Goal: Transaction & Acquisition: Purchase product/service

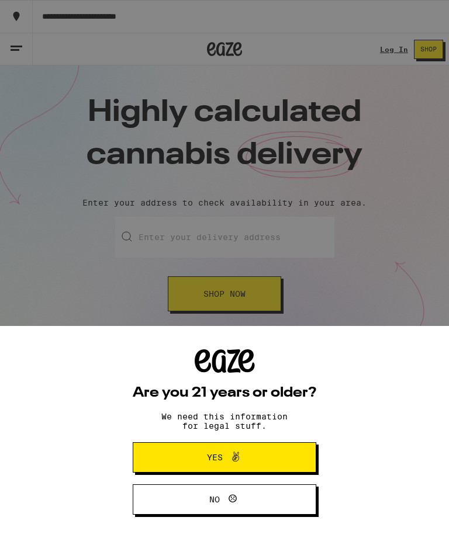
click at [229, 460] on icon at bounding box center [236, 457] width 14 height 14
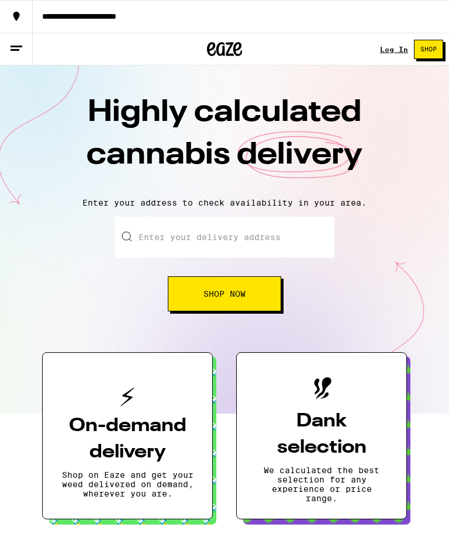
click at [77, 18] on div "**********" at bounding box center [241, 16] width 416 height 8
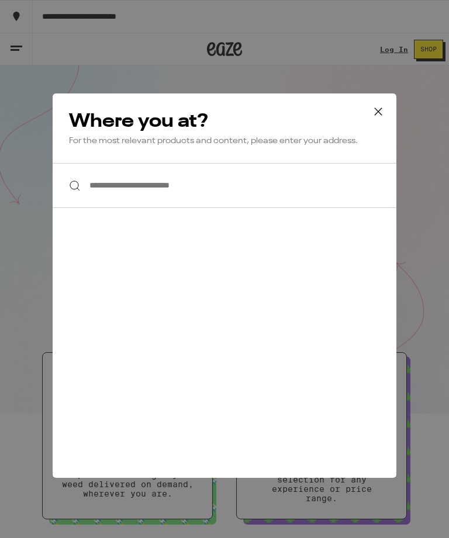
click at [132, 193] on input "**********" at bounding box center [225, 185] width 344 height 45
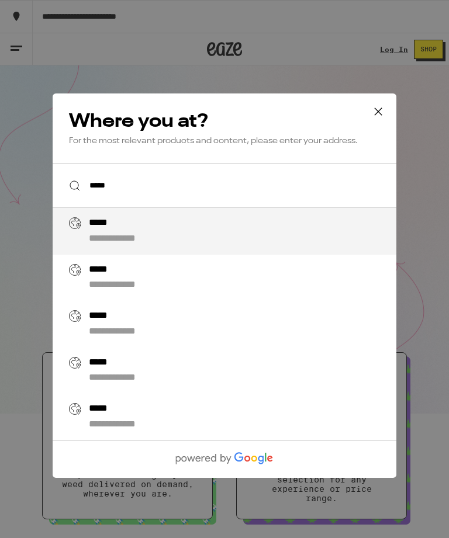
type input "*****"
click at [378, 105] on icon at bounding box center [379, 112] width 18 height 18
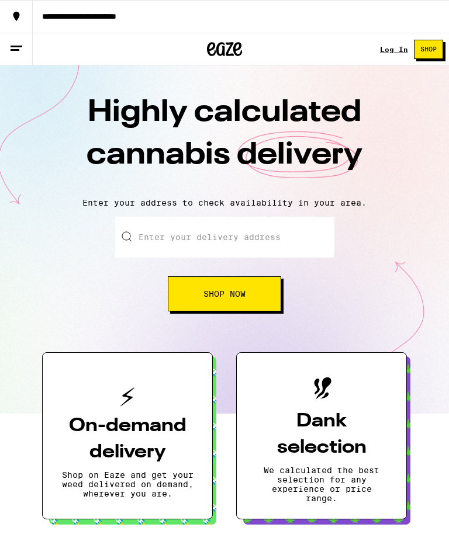
click at [164, 19] on div "**********" at bounding box center [241, 16] width 416 height 8
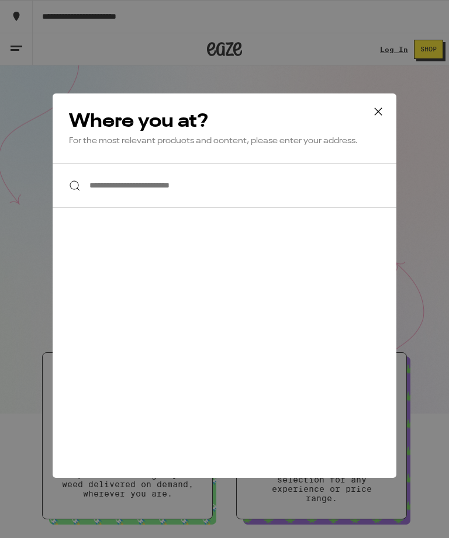
click at [118, 184] on input "**********" at bounding box center [225, 185] width 344 height 45
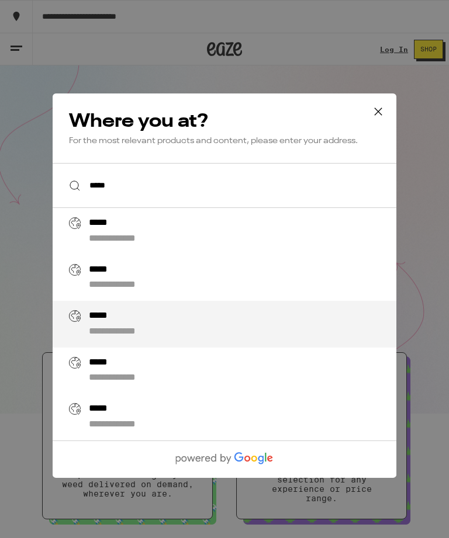
click at [113, 323] on div "*****" at bounding box center [104, 316] width 30 height 12
type input "**********"
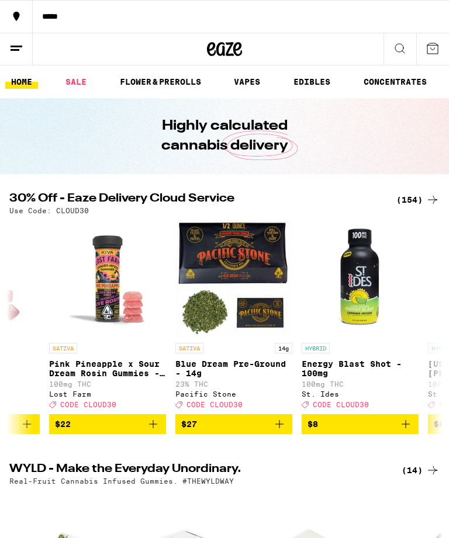
scroll to position [0, 212]
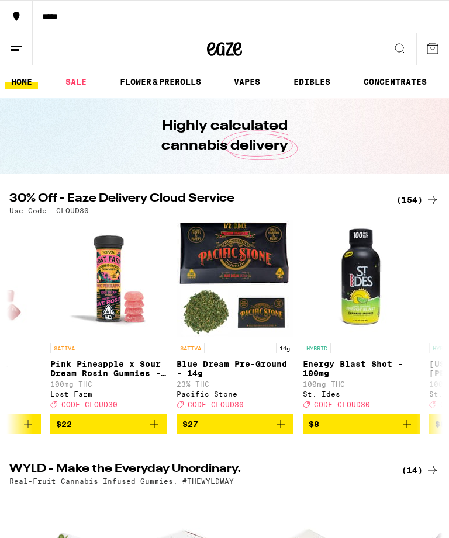
click at [239, 431] on span "$27" at bounding box center [234, 424] width 105 height 14
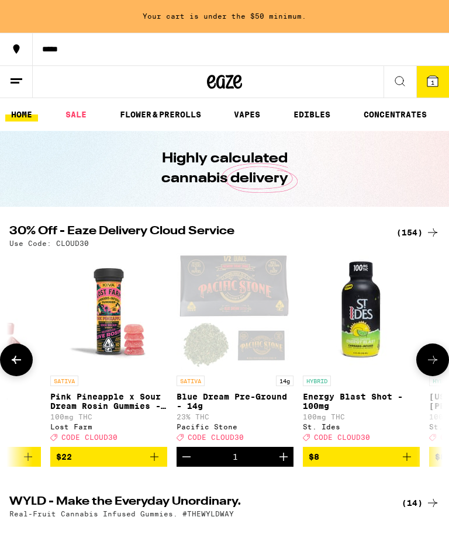
click at [281, 464] on icon "Increment" at bounding box center [284, 457] width 14 height 14
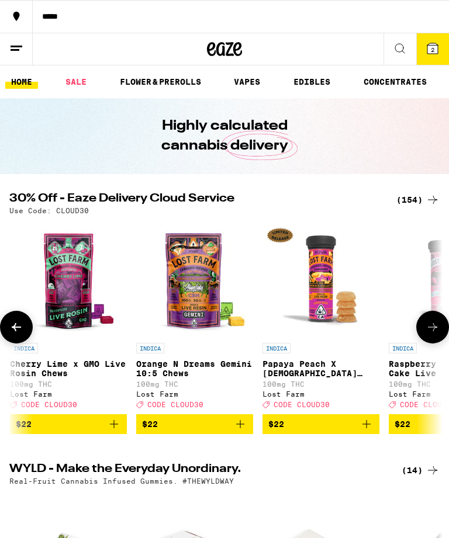
scroll to position [0, 5306]
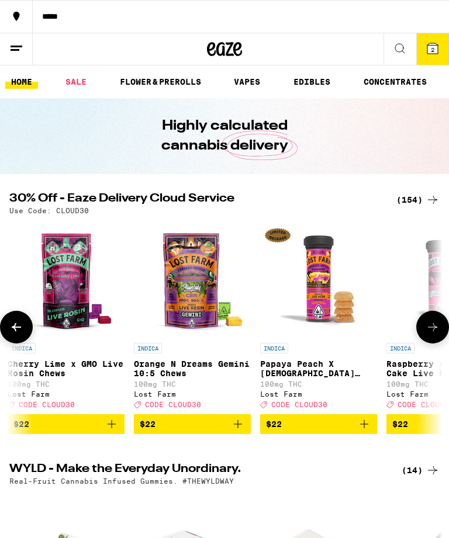
click at [189, 373] on p "Orange N Dreams Gemini 10:5 Chews" at bounding box center [192, 369] width 117 height 19
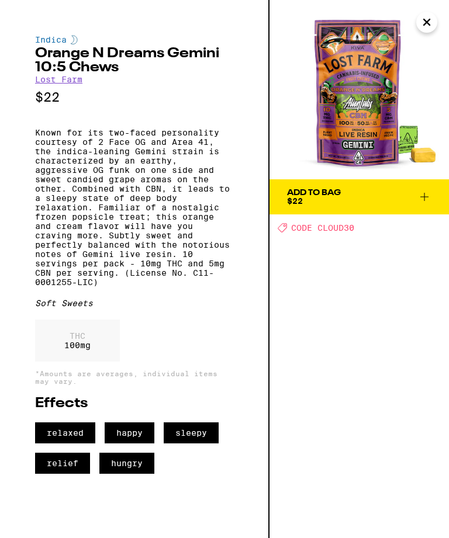
click at [426, 196] on icon at bounding box center [424, 197] width 14 height 14
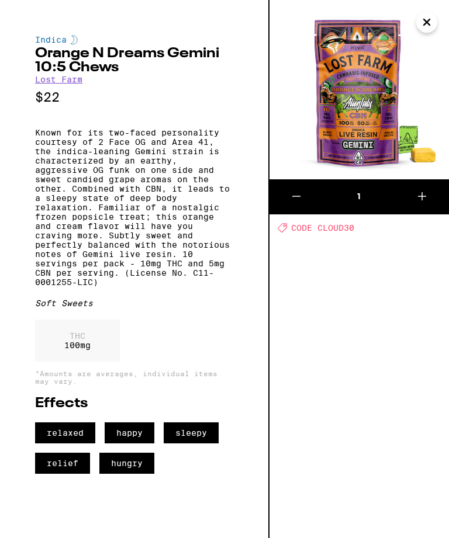
click at [432, 21] on button "Close" at bounding box center [426, 22] width 21 height 21
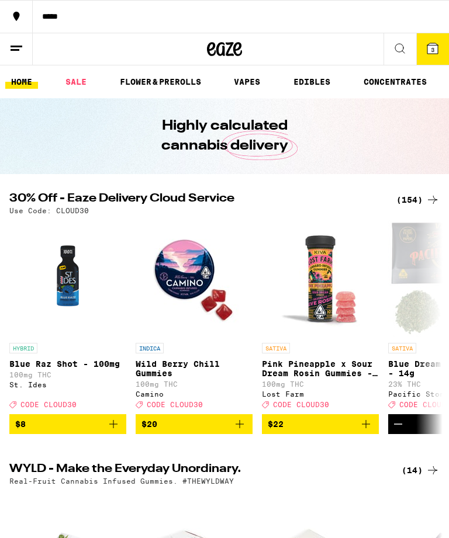
click at [446, 48] on button "3" at bounding box center [432, 49] width 33 height 32
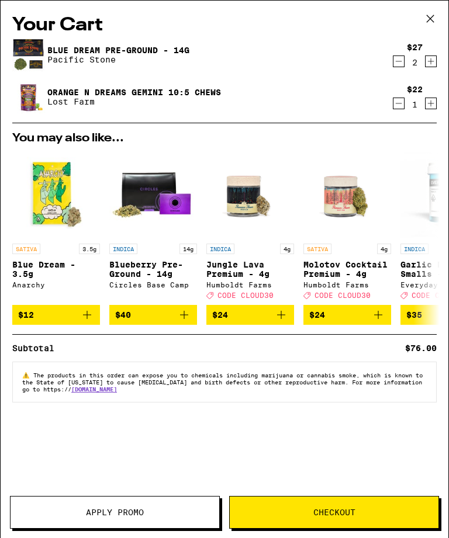
click at [61, 525] on button "Apply Promo" at bounding box center [115, 512] width 210 height 33
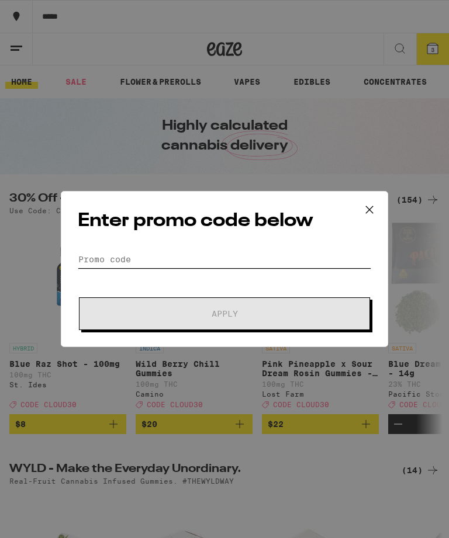
click at [134, 260] on input "Promo Code" at bounding box center [225, 260] width 294 height 18
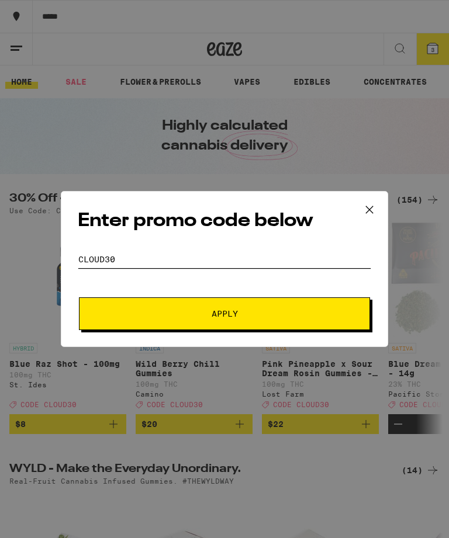
type input "Cloud30"
click at [232, 317] on span "Apply" at bounding box center [225, 314] width 26 height 8
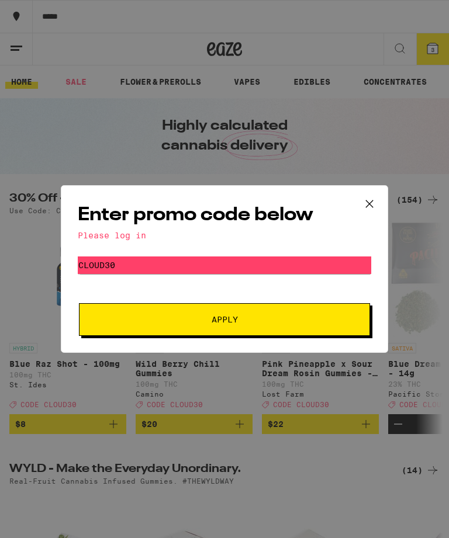
click at [373, 201] on icon at bounding box center [369, 204] width 7 height 7
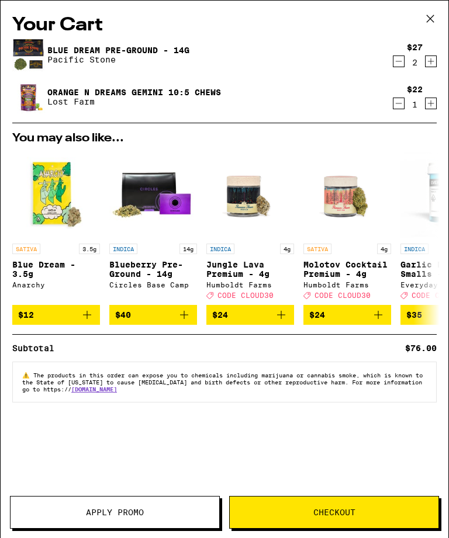
scroll to position [19, 0]
click at [339, 496] on button "Checkout" at bounding box center [334, 512] width 210 height 33
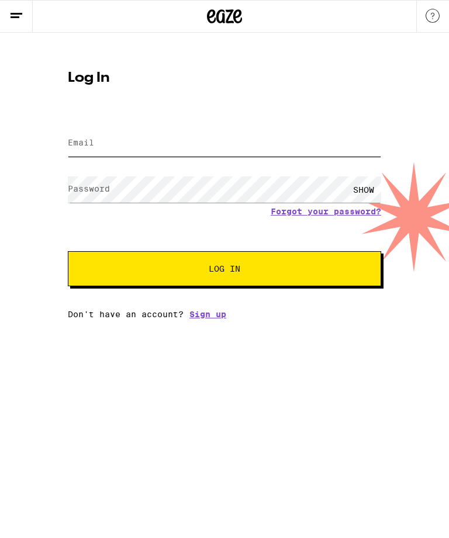
click at [128, 141] on input "Email" at bounding box center [224, 143] width 313 height 26
type input "[EMAIL_ADDRESS][DOMAIN_NAME]"
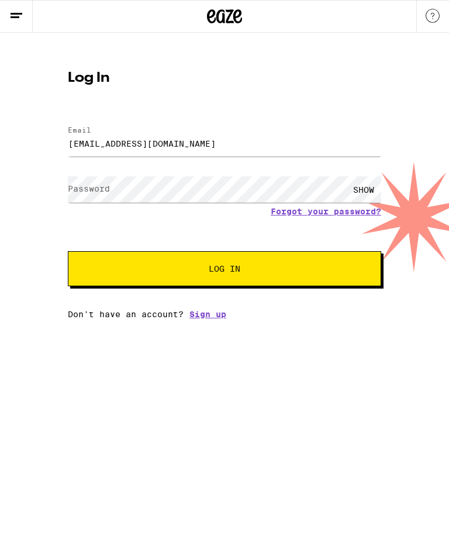
click at [225, 271] on button "Log In" at bounding box center [224, 268] width 313 height 35
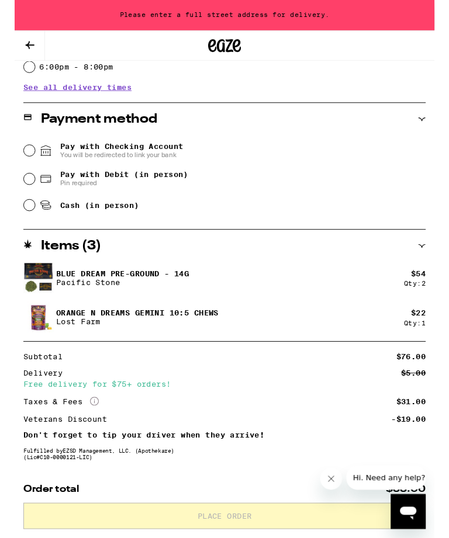
scroll to position [485, 0]
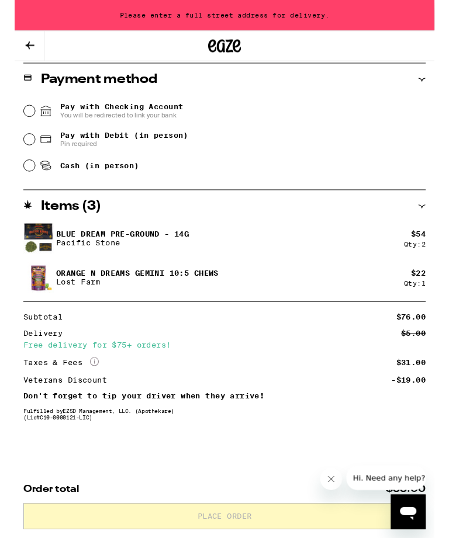
click at [431, 247] on div "$ 54" at bounding box center [432, 250] width 16 height 9
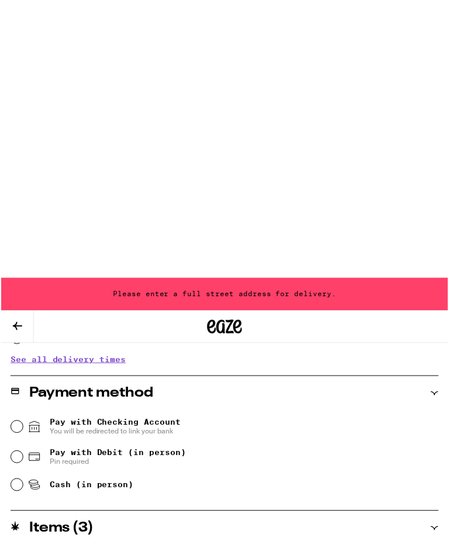
scroll to position [0, 0]
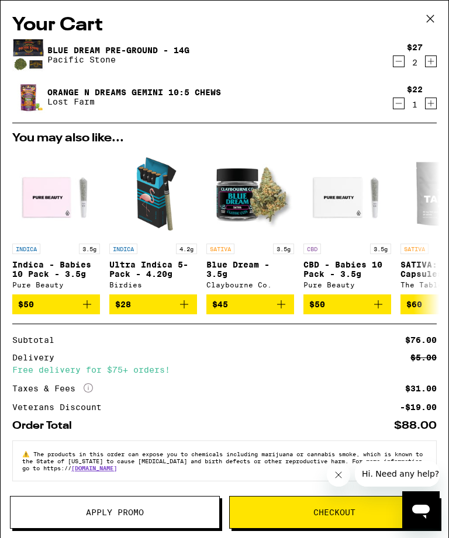
click at [73, 515] on span "Apply Promo" at bounding box center [115, 513] width 209 height 8
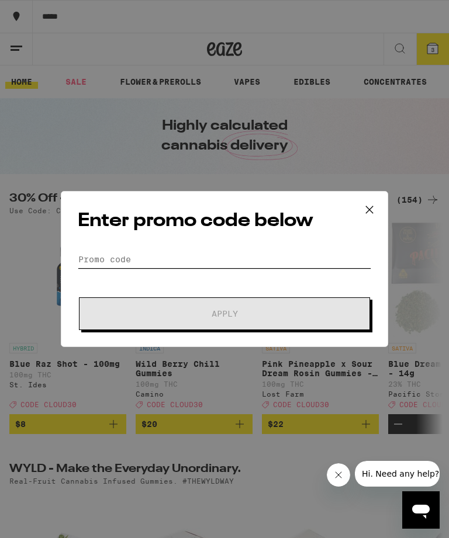
click at [135, 268] on input "Promo Code" at bounding box center [225, 260] width 294 height 18
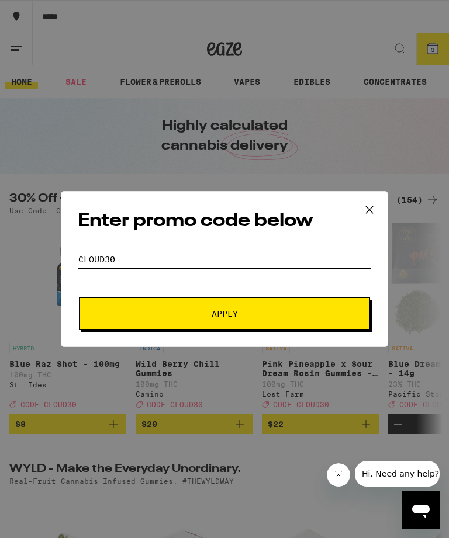
type input "Cloud30"
click at [237, 314] on span "Apply" at bounding box center [225, 314] width 26 height 8
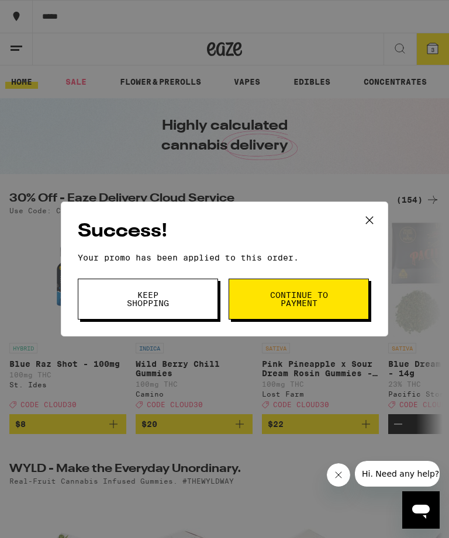
click at [312, 304] on span "Continue to payment" at bounding box center [299, 299] width 60 height 16
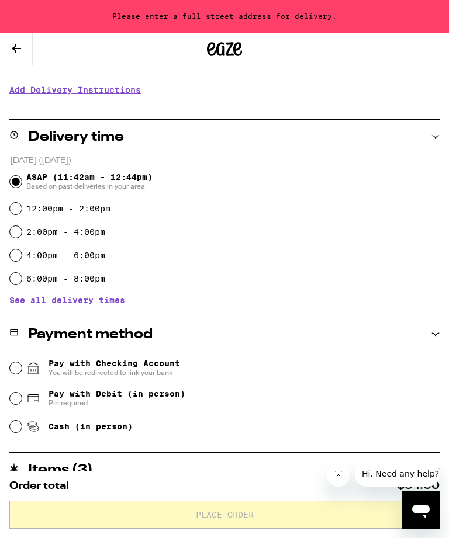
scroll to position [227, 0]
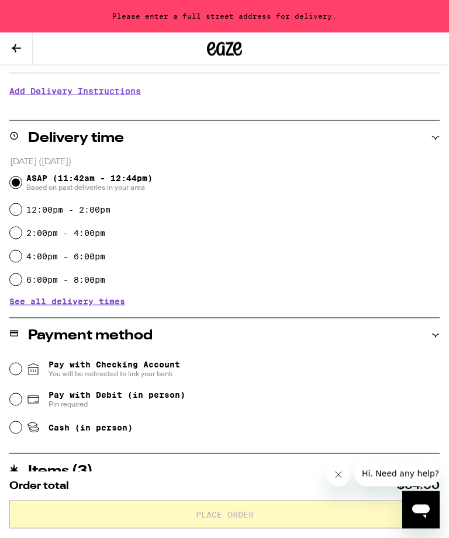
click at [20, 261] on input "4:00pm - 6:00pm" at bounding box center [16, 257] width 12 height 12
radio input "true"
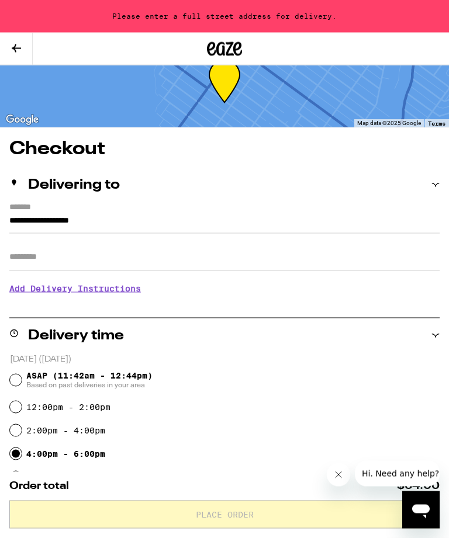
scroll to position [0, 0]
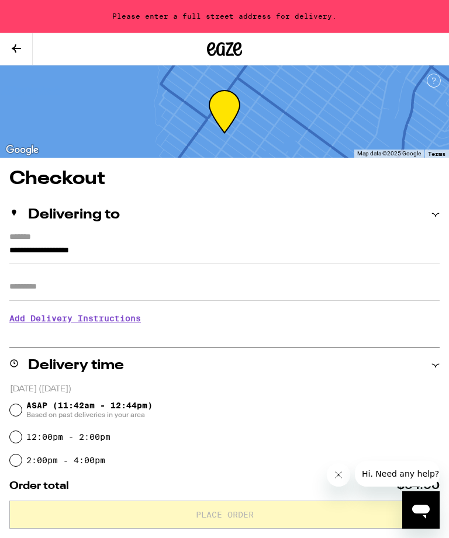
click at [134, 256] on input "**********" at bounding box center [224, 254] width 430 height 20
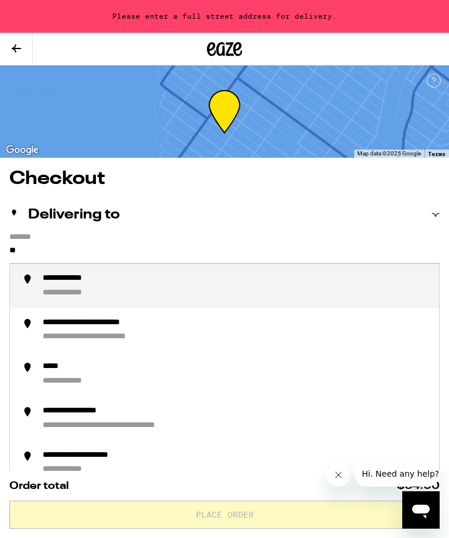
type input "*"
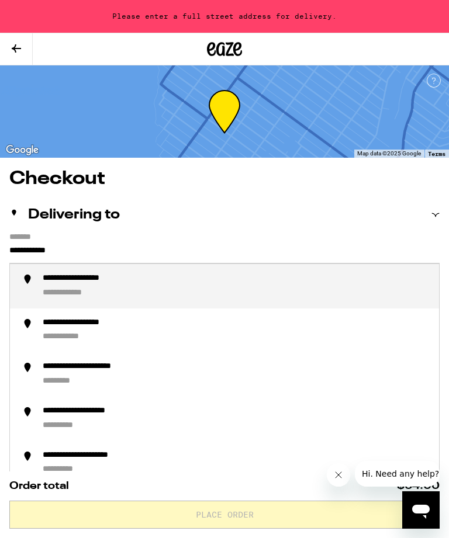
click at [106, 281] on div "**********" at bounding box center [93, 279] width 101 height 11
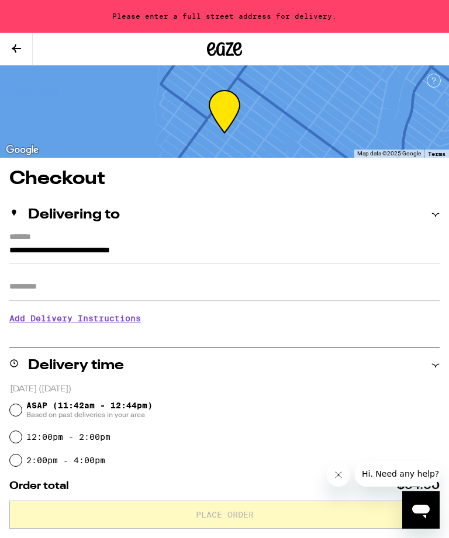
type input "**********"
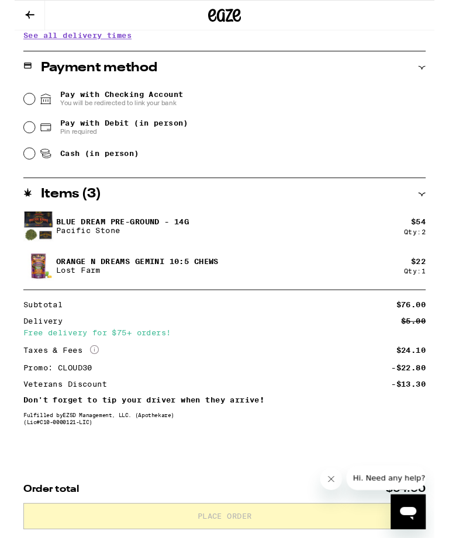
scroll to position [469, 0]
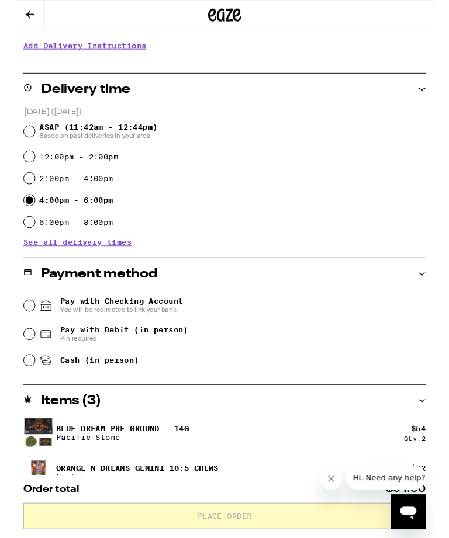
click at [20, 390] on input "Cash (in person)" at bounding box center [16, 386] width 12 height 12
radio input "true"
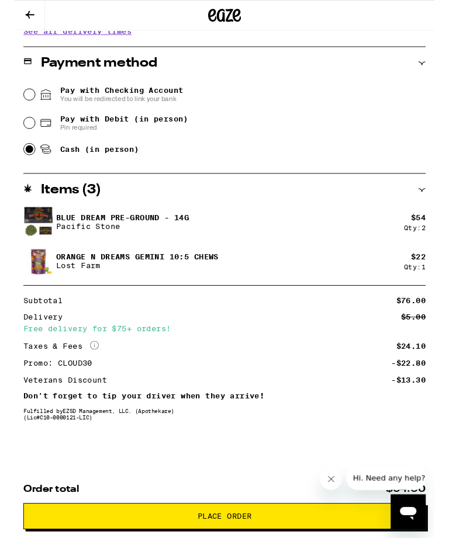
click at [332, 483] on icon "Close message from company" at bounding box center [331, 479] width 9 height 9
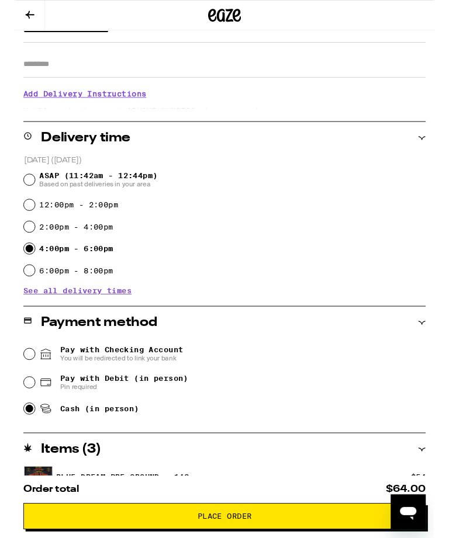
scroll to position [185, 0]
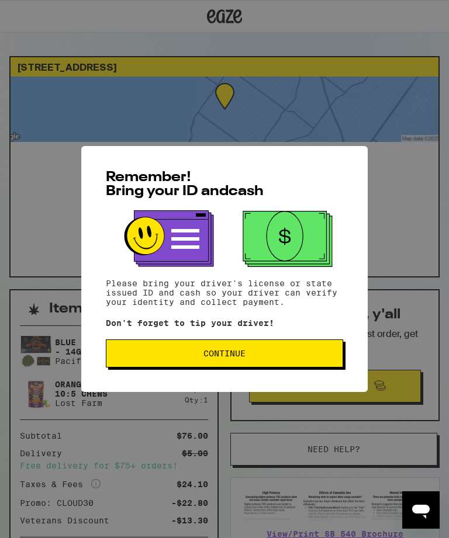
click at [234, 353] on span "Continue" at bounding box center [224, 354] width 42 height 8
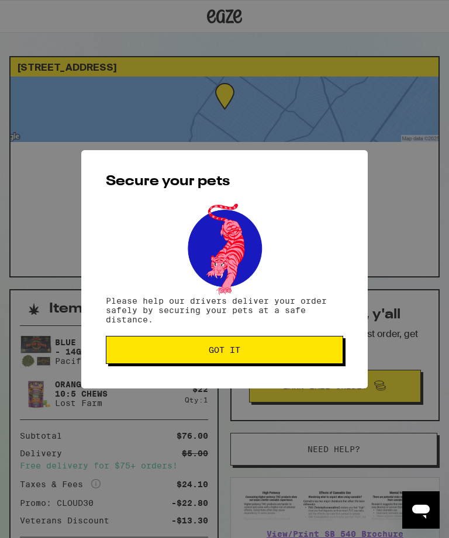
click at [241, 348] on button "Got it" at bounding box center [224, 350] width 237 height 28
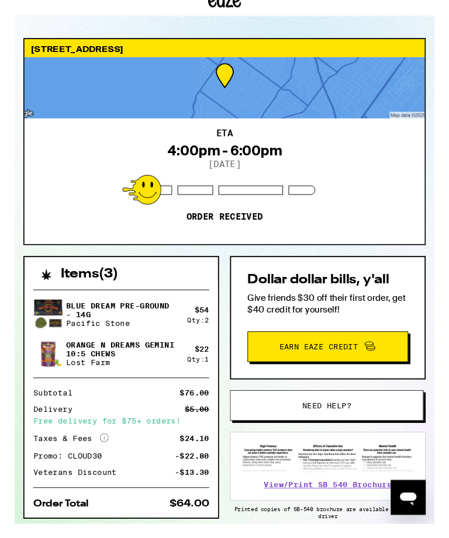
scroll to position [60, 0]
